Goal: Entertainment & Leisure: Consume media (video, audio)

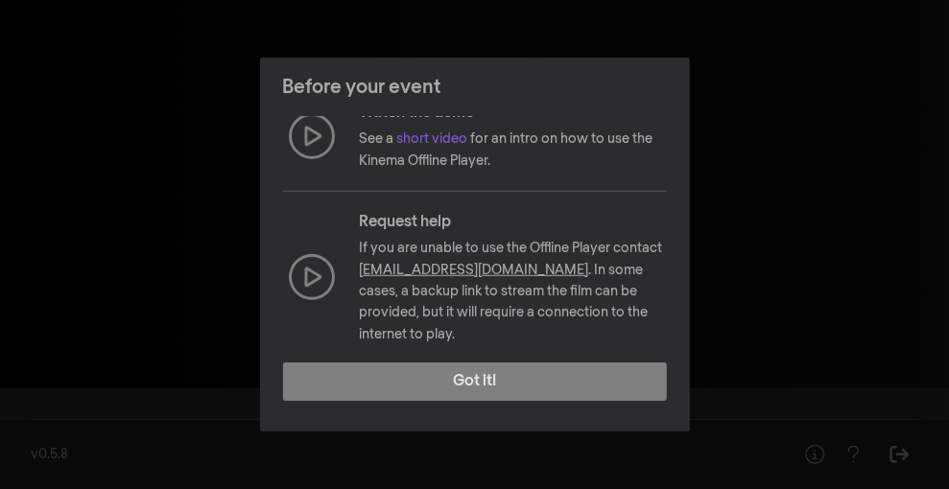
scroll to position [353, 0]
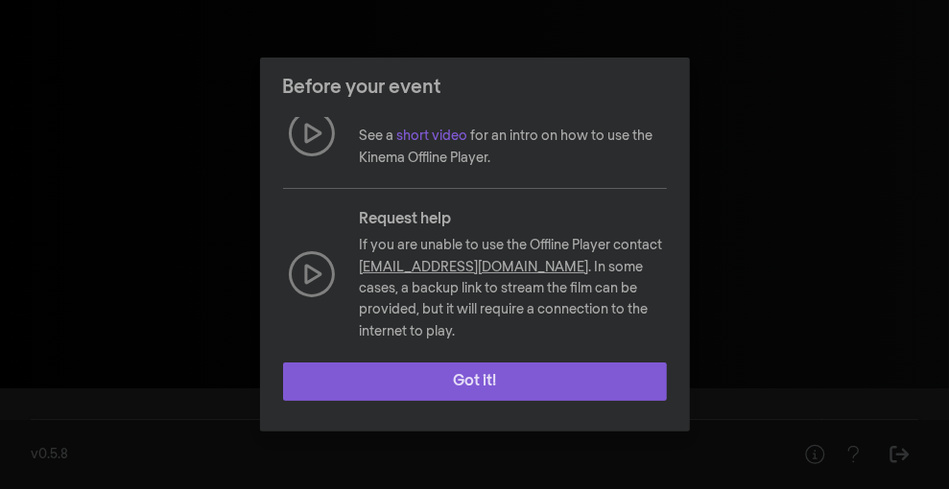
click at [540, 371] on button "Got it!" at bounding box center [475, 382] width 384 height 38
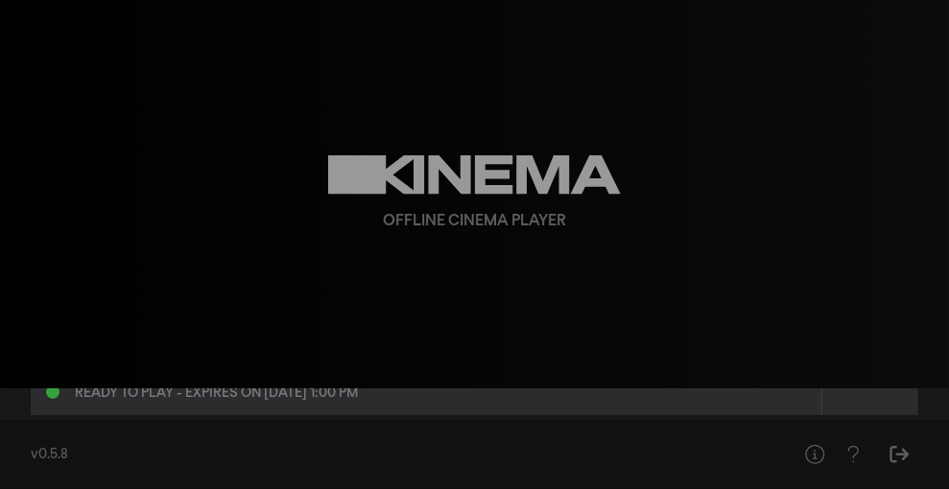
scroll to position [137, 0]
click at [358, 402] on div "Ready to play - expires on [DATE] 1:00 pm" at bounding box center [216, 396] width 283 height 13
click at [148, 406] on div "[DATE] 1:00 pm" at bounding box center [426, 415] width 760 height 23
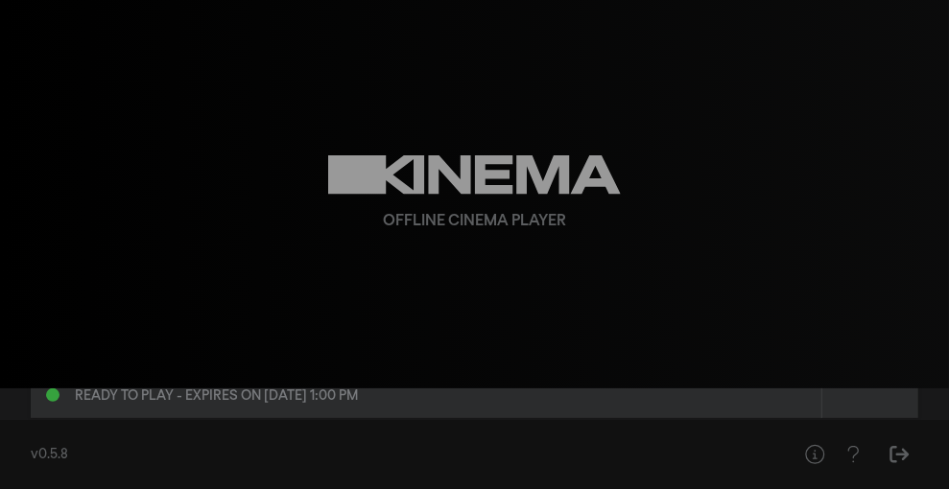
scroll to position [130, 0]
click at [358, 402] on div "Ready to play - expires on [DATE] 1:00 pm" at bounding box center [216, 403] width 283 height 13
click at [734, 192] on div "Offline Cinema Player" at bounding box center [475, 194] width 691 height 389
click at [53, 402] on div at bounding box center [52, 402] width 13 height 13
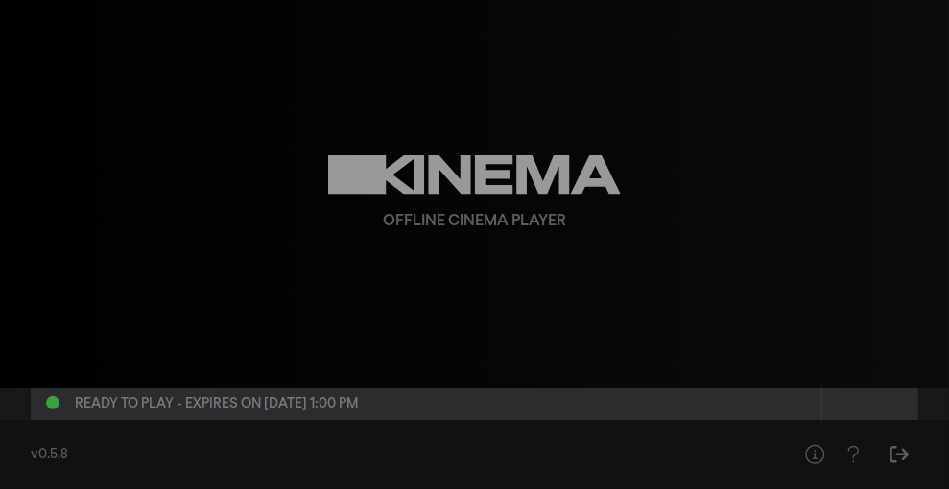
click at [53, 402] on div at bounding box center [52, 402] width 13 height 13
click at [909, 446] on icon "Sign Out" at bounding box center [900, 454] width 24 height 19
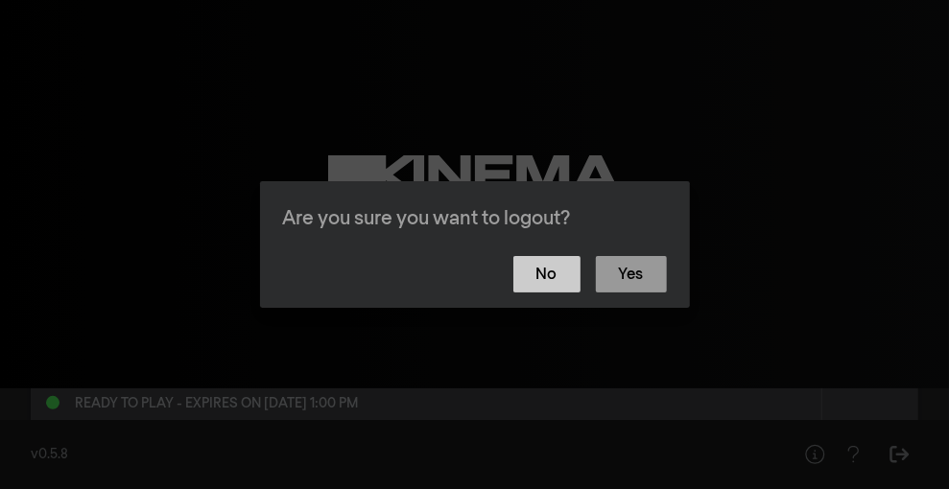
click at [537, 282] on button "No" at bounding box center [546, 274] width 67 height 36
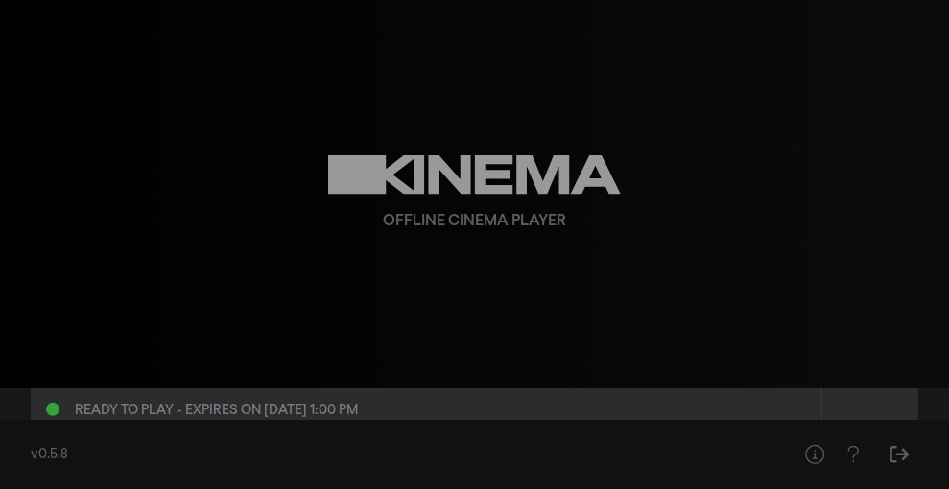
scroll to position [126, 0]
click at [874, 403] on div at bounding box center [871, 362] width 96 height 136
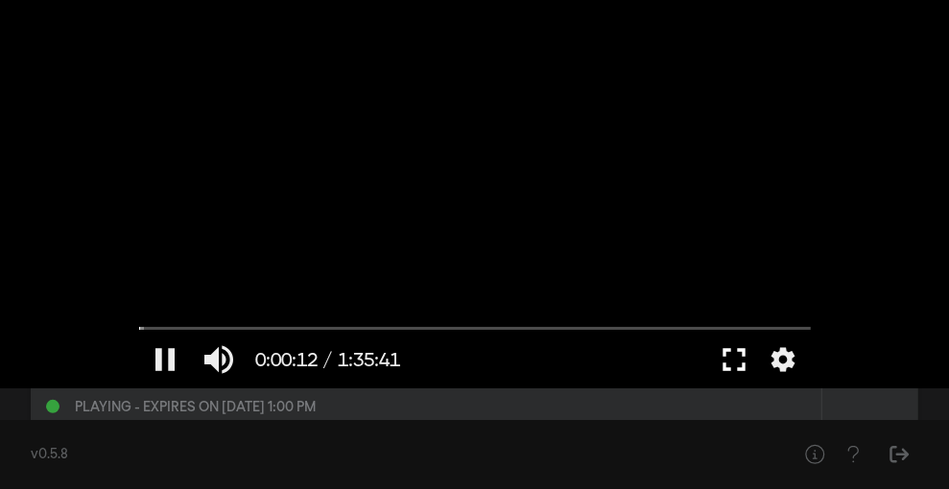
click at [726, 351] on button "fullscreen" at bounding box center [735, 360] width 54 height 58
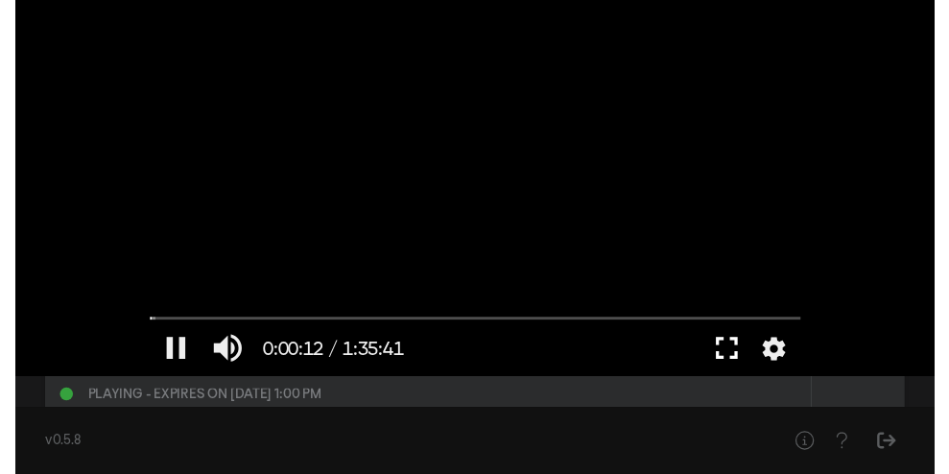
scroll to position [0, 0]
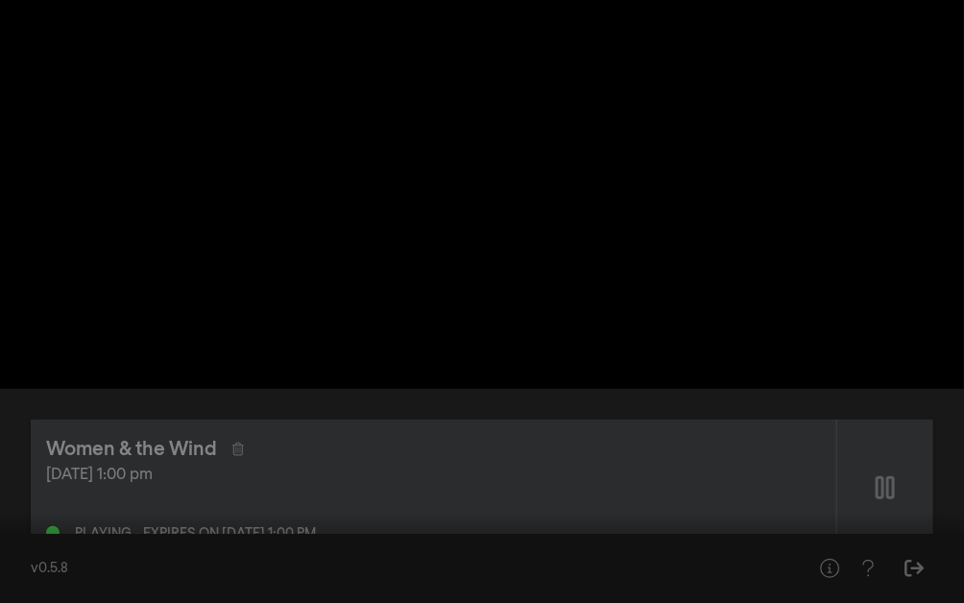
click at [442, 253] on div at bounding box center [482, 301] width 964 height 603
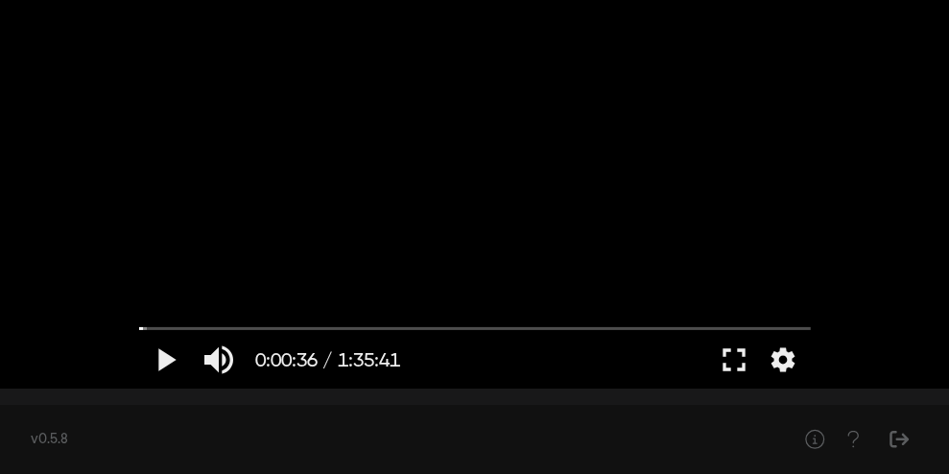
click at [0, 410] on div "v0.5.8" at bounding box center [474, 439] width 949 height 69
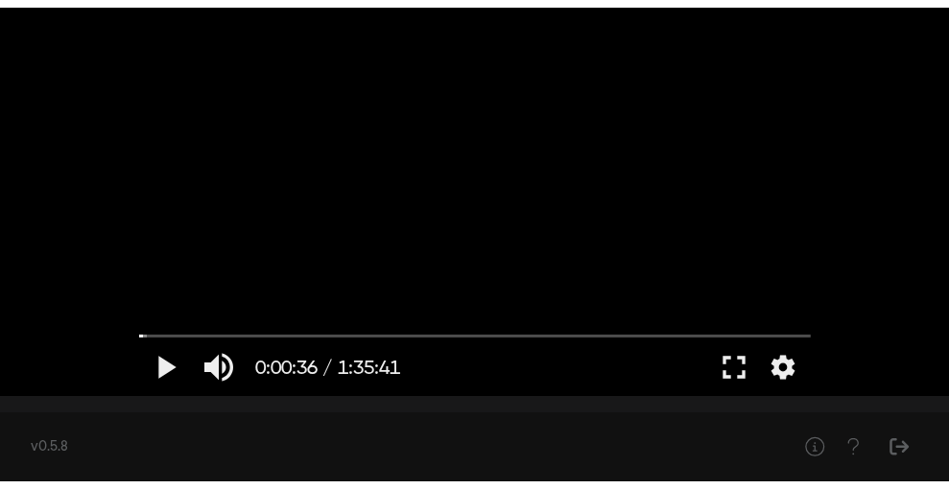
scroll to position [345, 0]
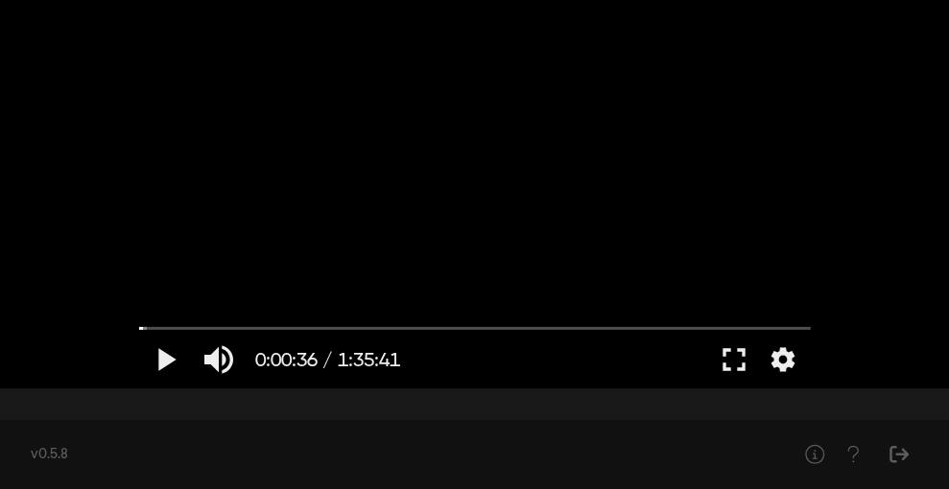
click at [659, 469] on div "v0.5.8" at bounding box center [474, 454] width 949 height 69
drag, startPoint x: 740, startPoint y: 353, endPoint x: 740, endPoint y: 437, distance: 83.5
click at [740, 353] on button "fullscreen" at bounding box center [735, 360] width 54 height 58
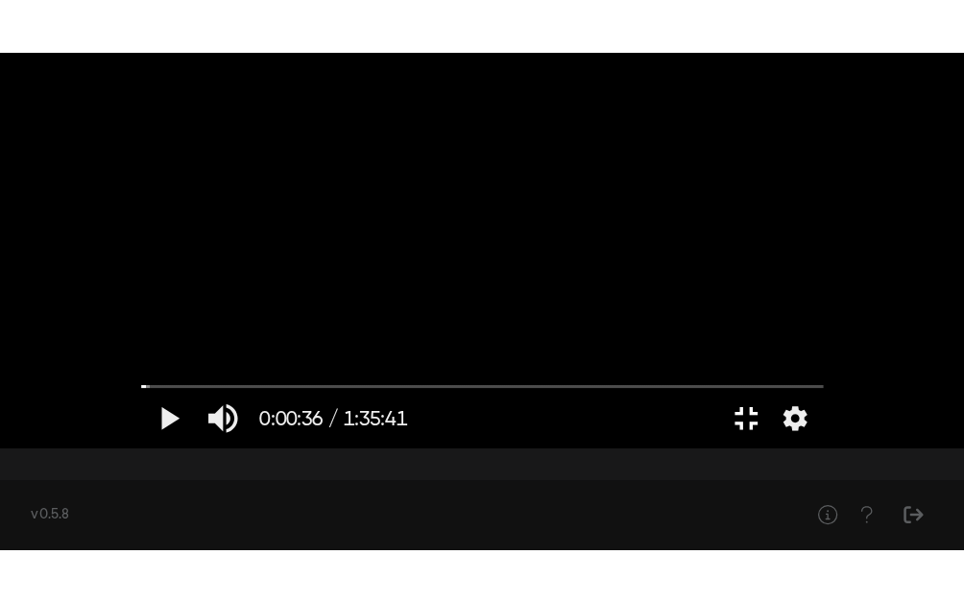
scroll to position [0, 0]
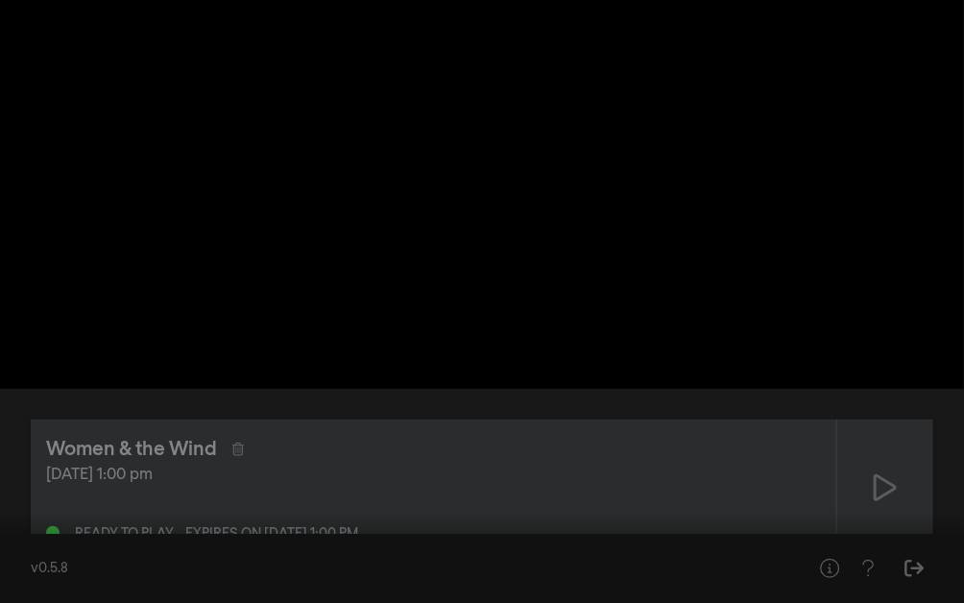
click at [36, 489] on button "play_arrow" at bounding box center [37, 574] width 54 height 58
type input "38.63852"
drag, startPoint x: 25, startPoint y: 541, endPoint x: 0, endPoint y: 542, distance: 25.0
click at [10, 489] on input "Seek" at bounding box center [482, 543] width 944 height 12
click at [34, 489] on button "pause" at bounding box center [37, 574] width 54 height 58
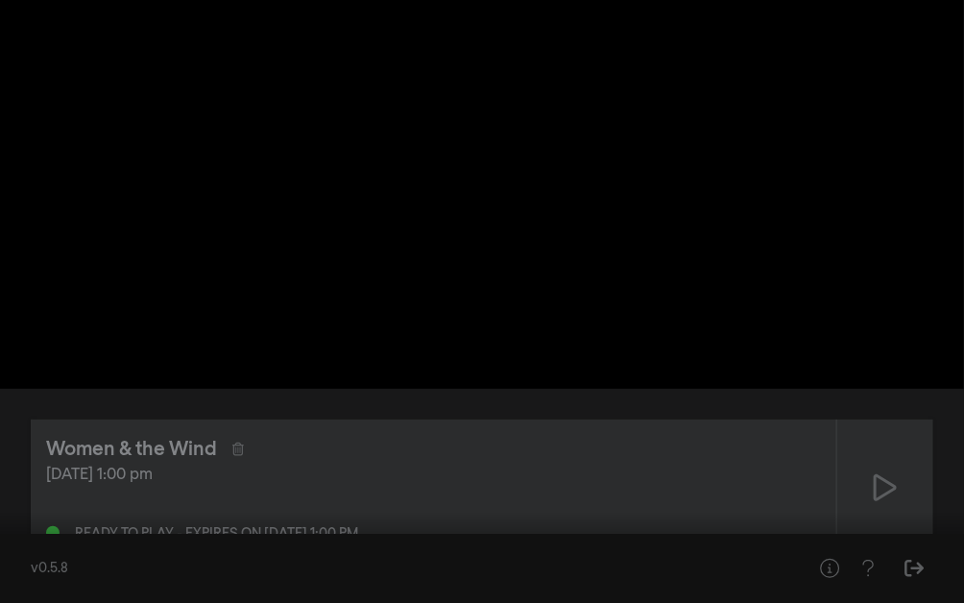
click at [38, 489] on button "play_arrow" at bounding box center [37, 574] width 54 height 58
click at [35, 489] on button "pause" at bounding box center [37, 574] width 54 height 58
click at [19, 489] on input "Seek" at bounding box center [482, 543] width 944 height 12
click at [12, 489] on input "Seek" at bounding box center [482, 543] width 944 height 12
drag, startPoint x: 19, startPoint y: 542, endPoint x: 5, endPoint y: 544, distance: 14.5
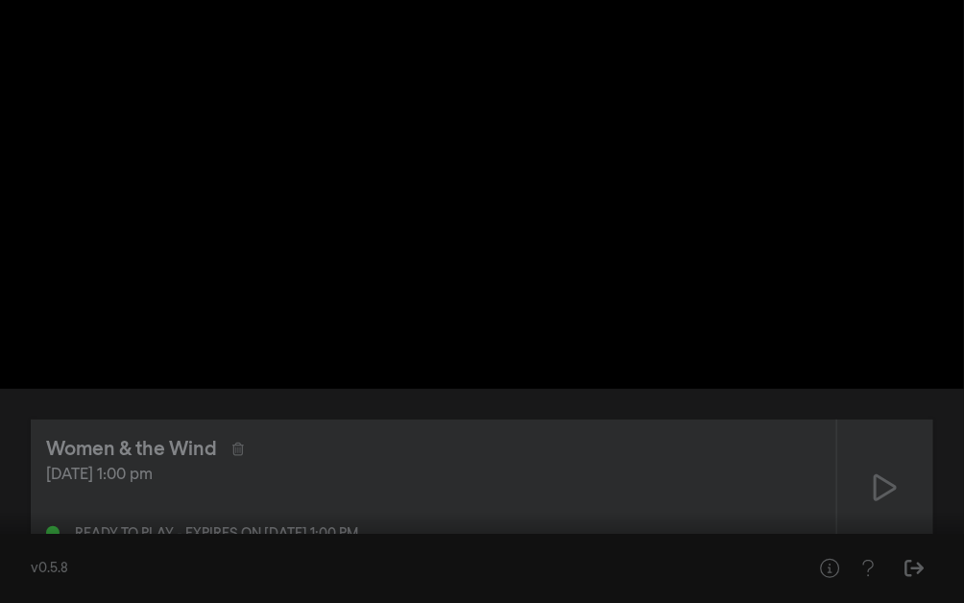
click at [10, 489] on input "Seek" at bounding box center [482, 543] width 944 height 12
click at [36, 489] on button "play_arrow" at bounding box center [37, 574] width 54 height 58
click at [36, 489] on button "pause" at bounding box center [37, 574] width 54 height 58
type input "4.603883"
